Goal: Check status: Check status

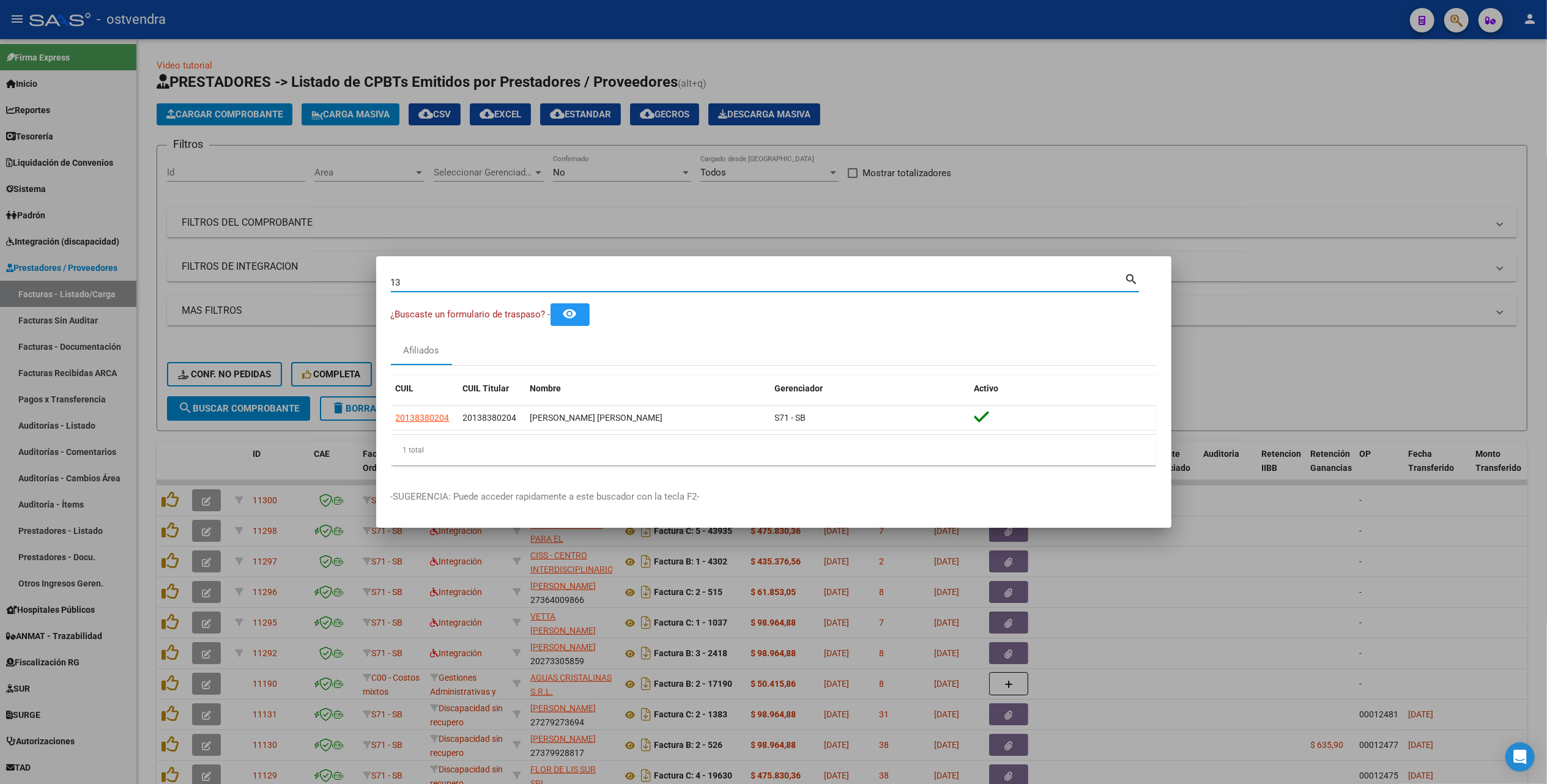
type input "1"
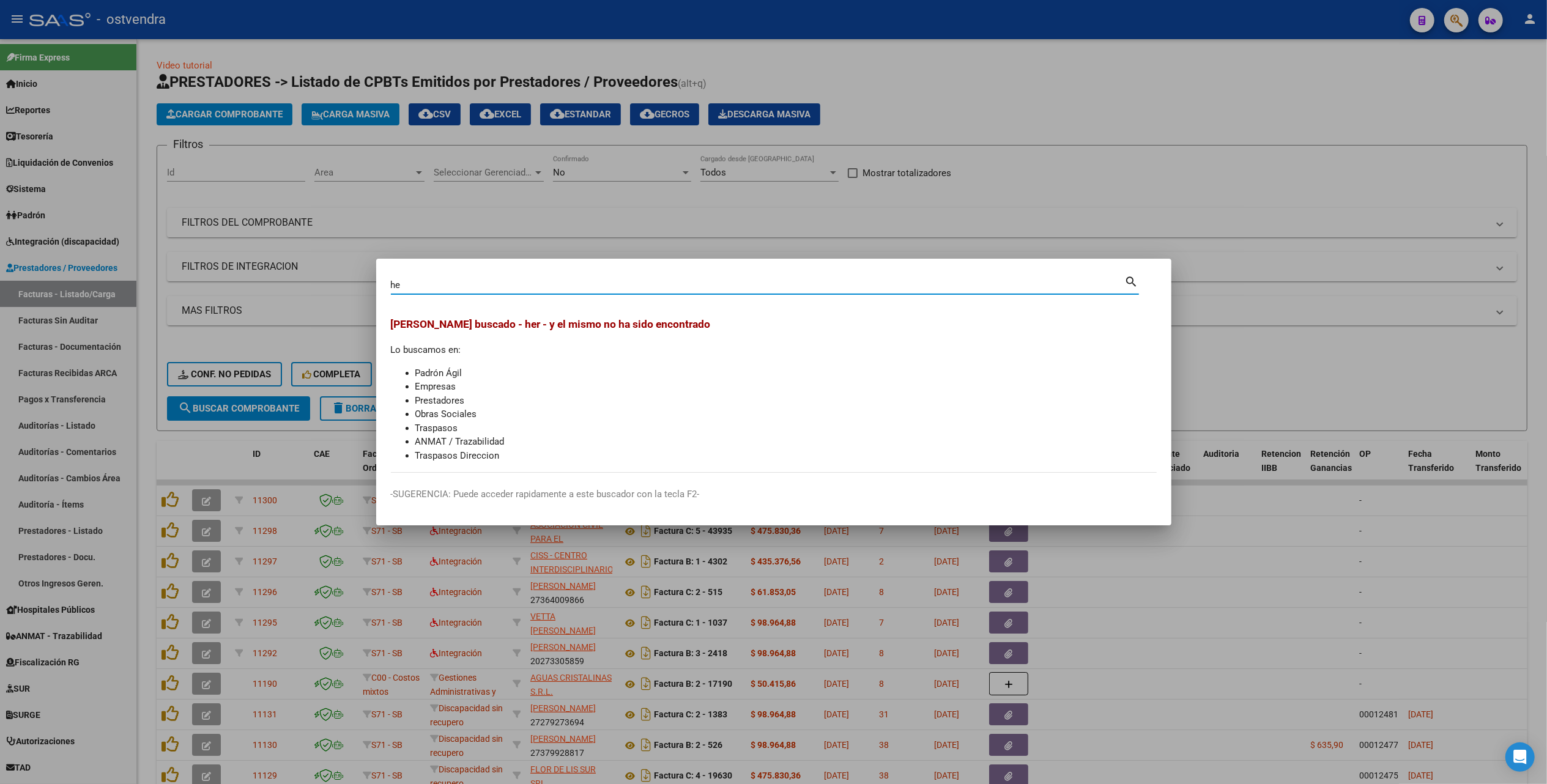
type input "h"
click at [1351, 91] on div at bounding box center [774, 392] width 1547 height 784
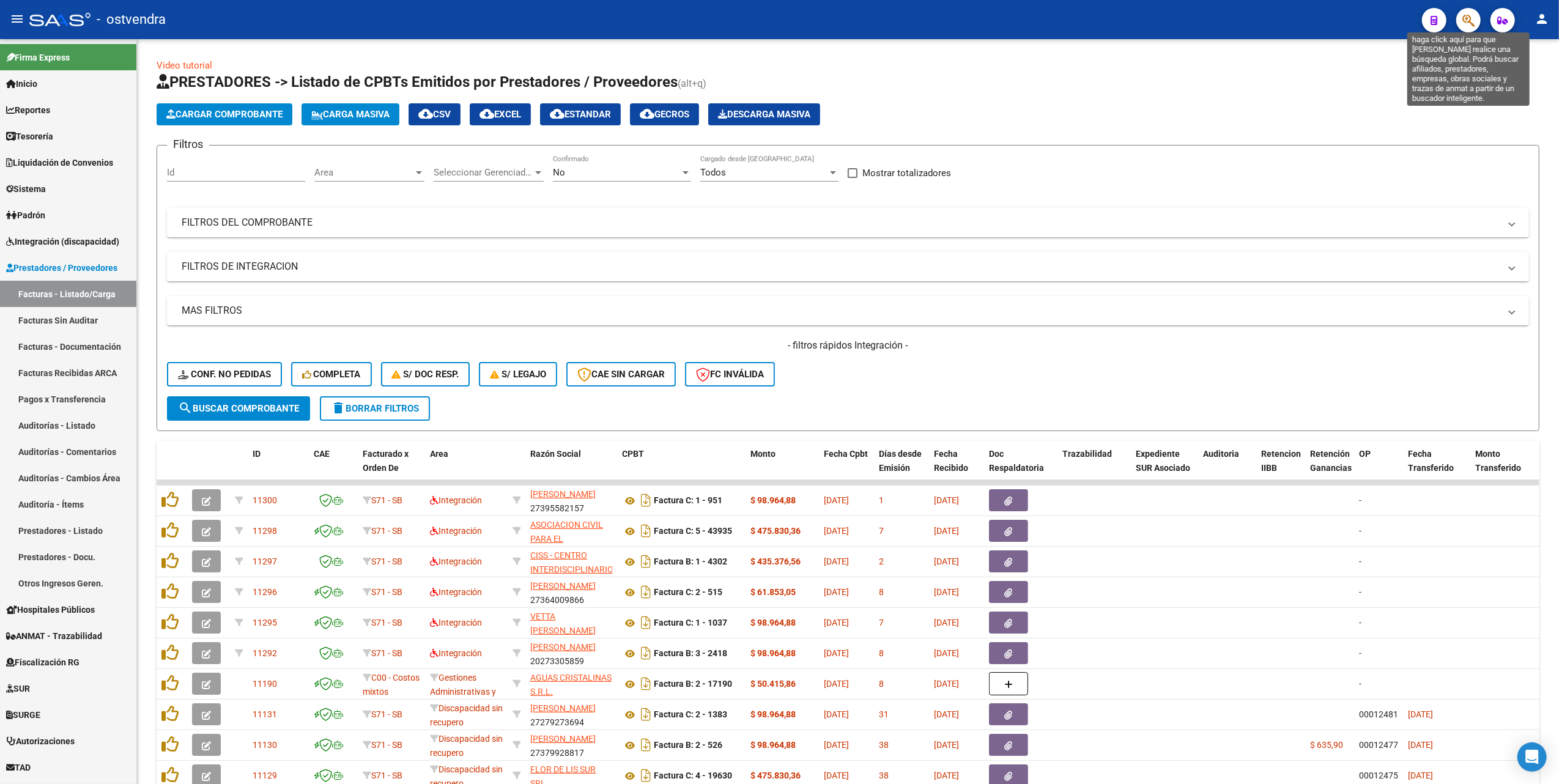
click at [1469, 20] on icon "button" at bounding box center [1469, 20] width 12 height 14
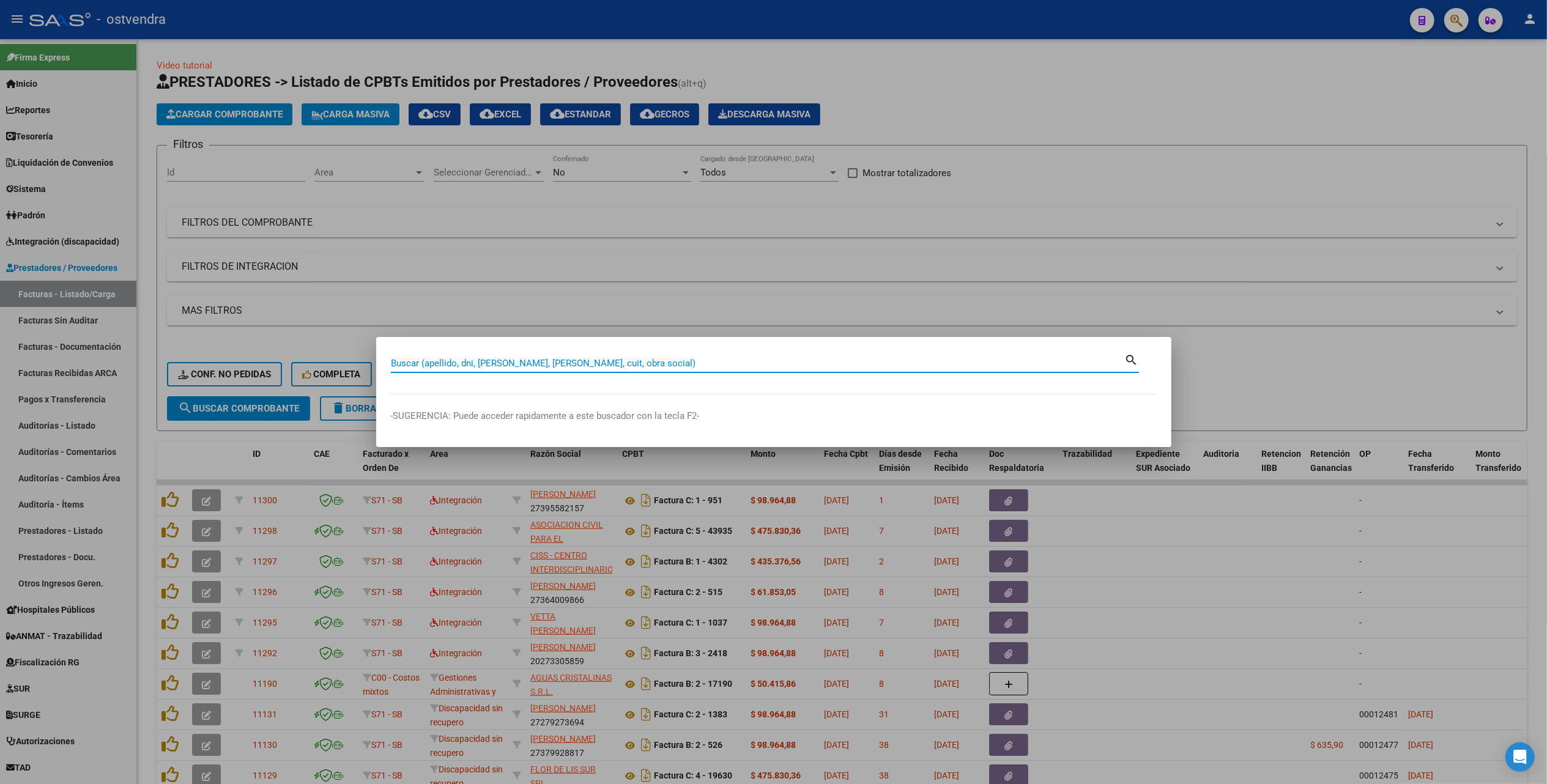
click at [719, 359] on input "Buscar (apellido, dni, [PERSON_NAME], [PERSON_NAME], cuit, obra social)" at bounding box center [758, 363] width 734 height 11
type input "herole"
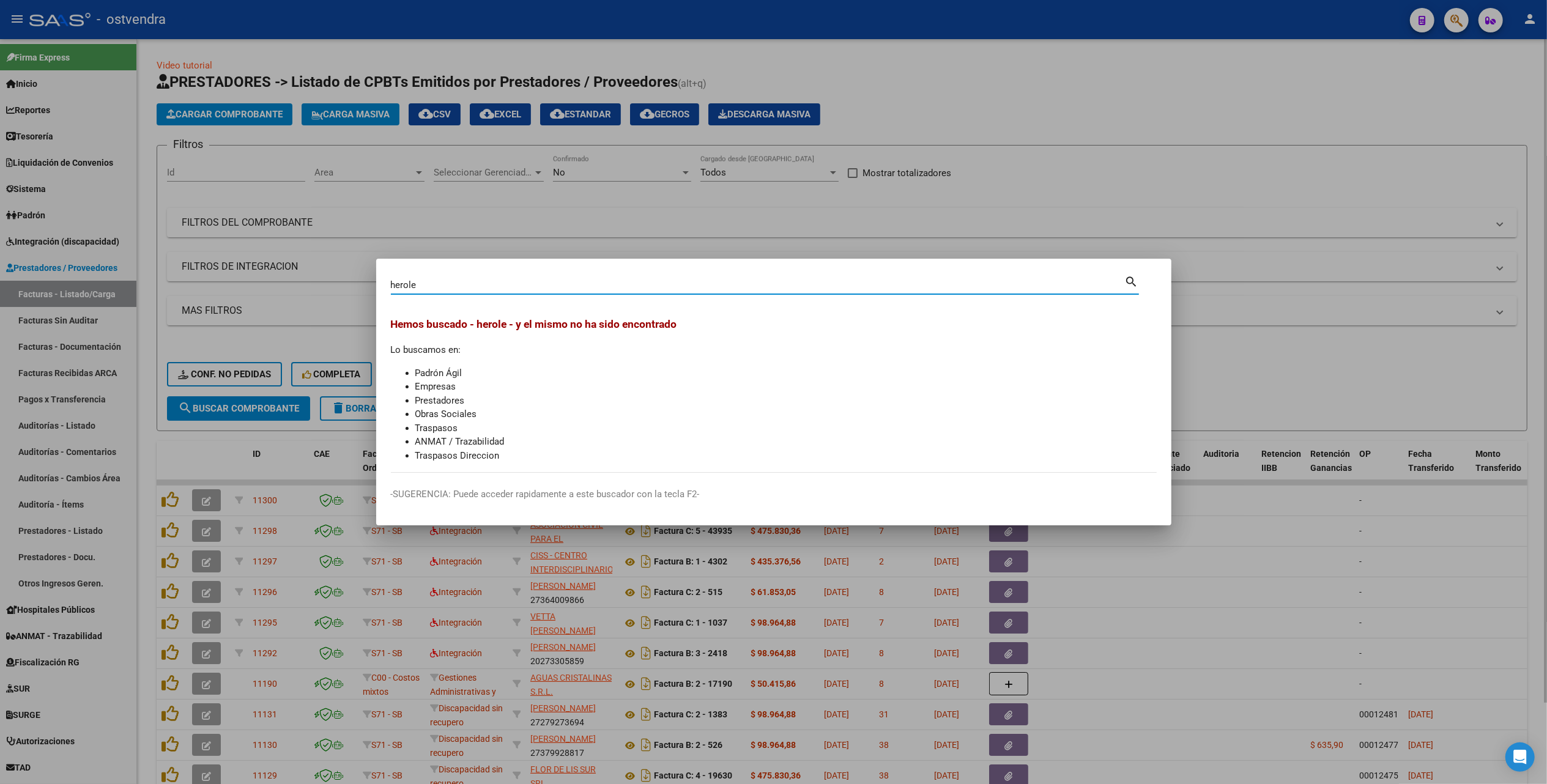
click at [851, 79] on div at bounding box center [774, 392] width 1547 height 784
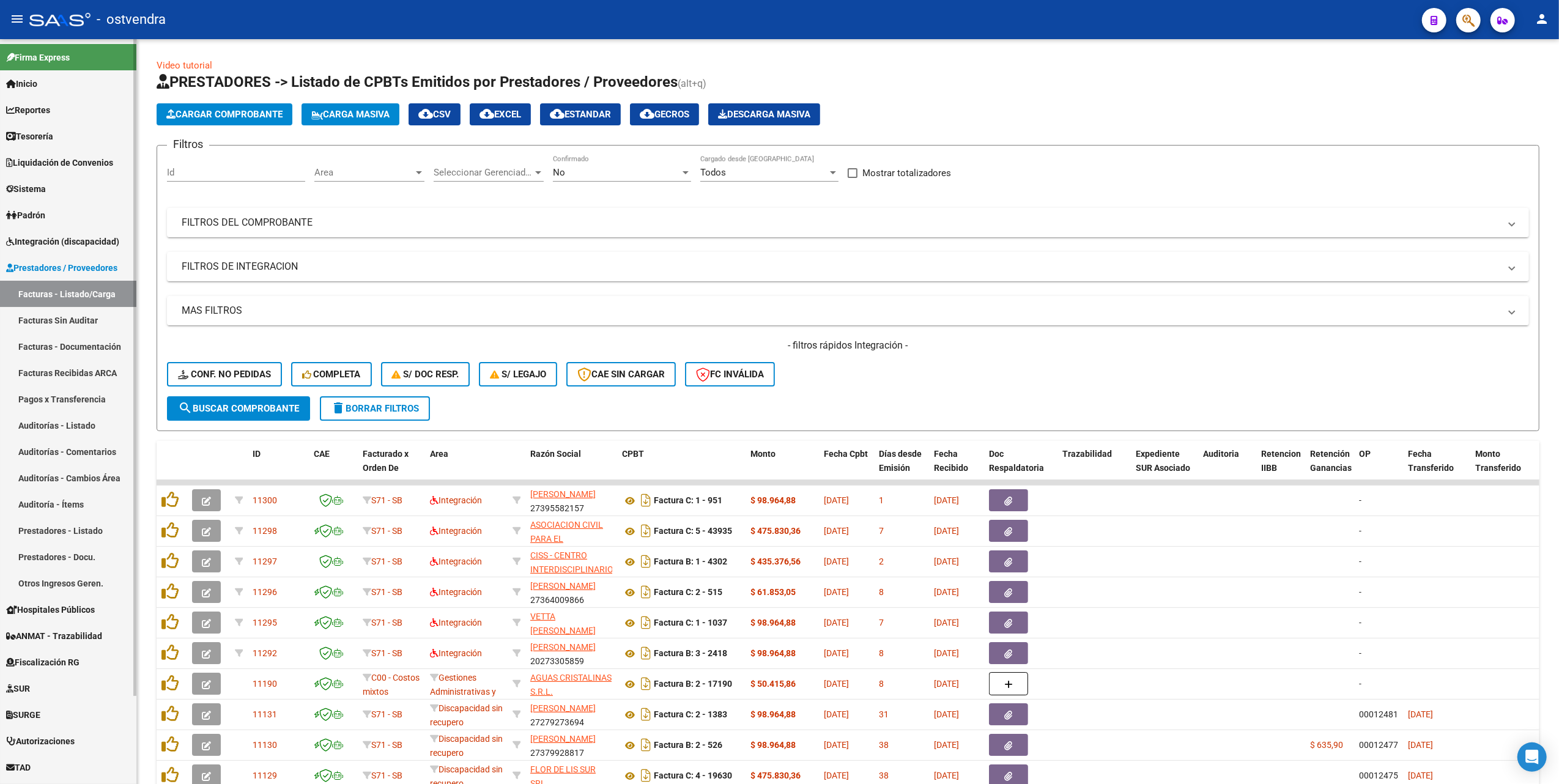
click at [59, 420] on link "Auditorías - Listado" at bounding box center [68, 425] width 137 height 26
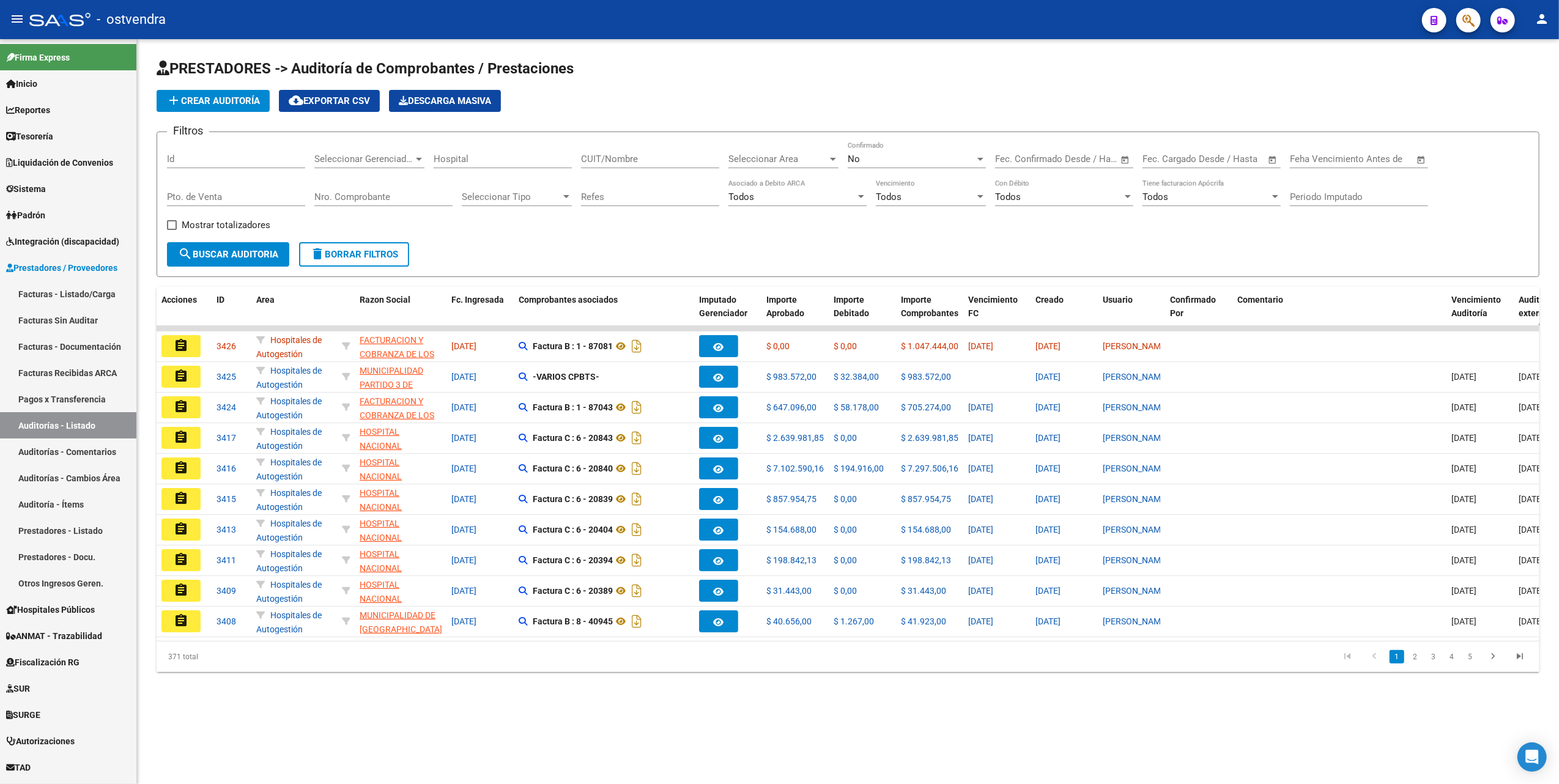
click at [980, 159] on div at bounding box center [980, 159] width 6 height 3
click at [942, 106] on span "Todos" at bounding box center [917, 104] width 138 height 27
click at [656, 158] on input "CUIT/Nombre" at bounding box center [650, 159] width 138 height 11
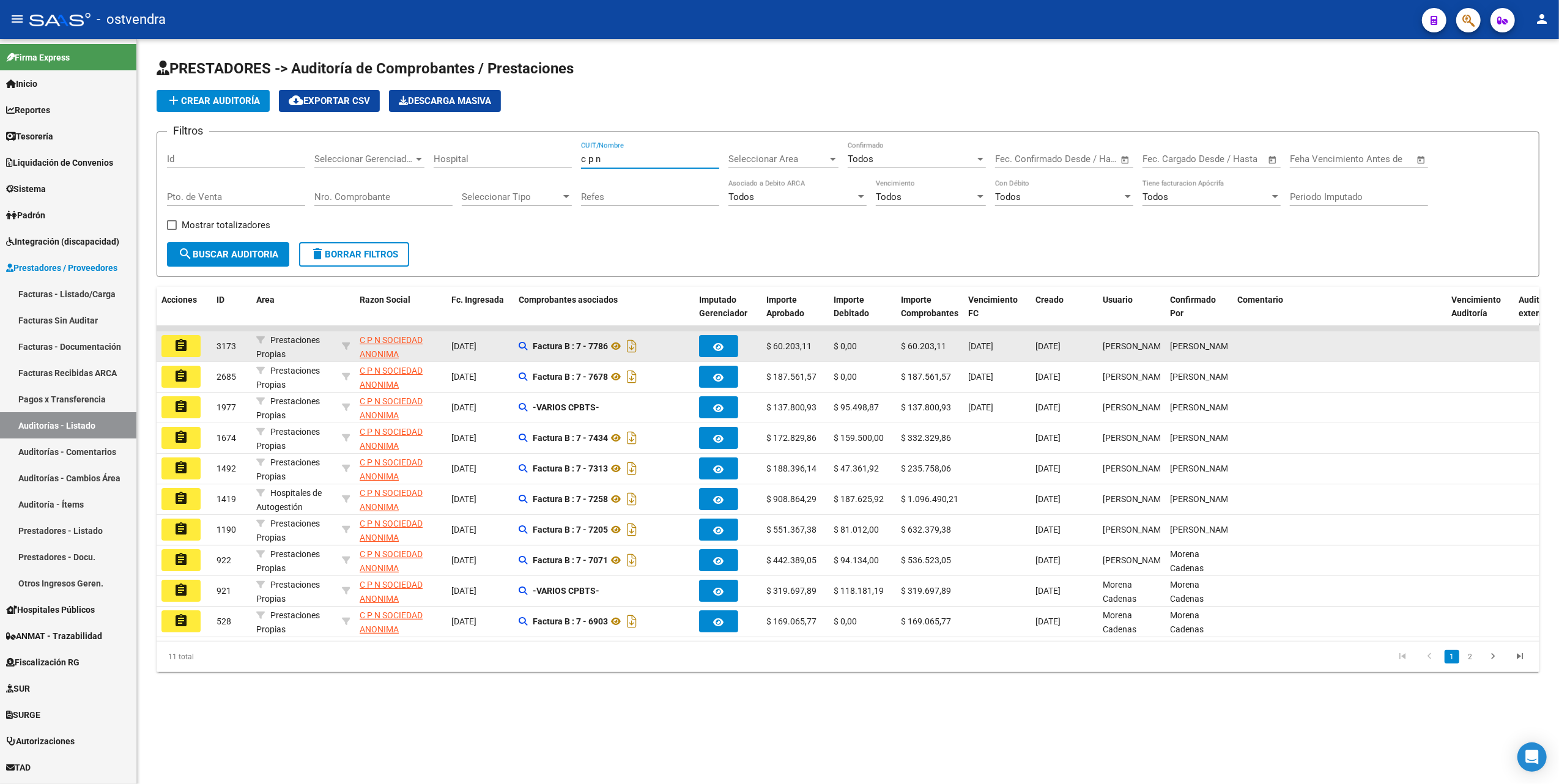
type input "c p n"
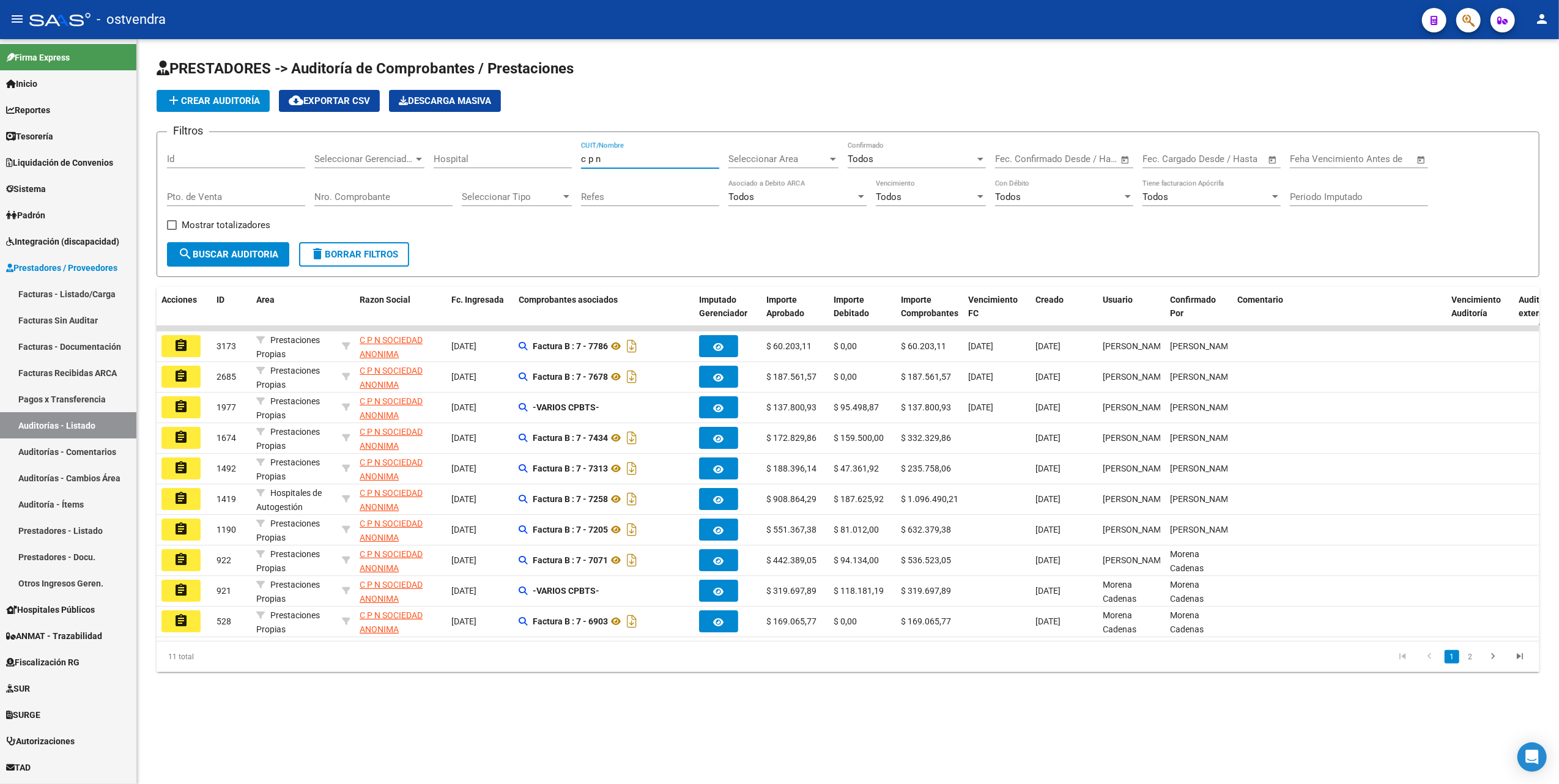
click at [180, 343] on mat-icon "assignment" at bounding box center [181, 345] width 14 height 14
